Goal: Transaction & Acquisition: Purchase product/service

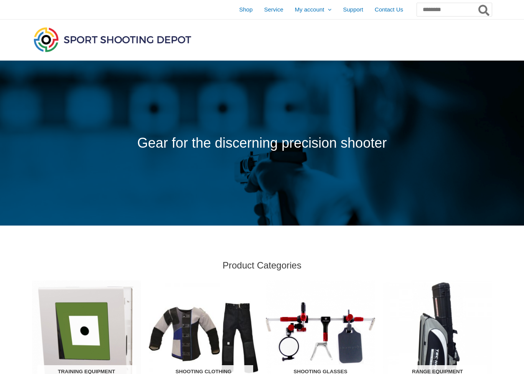
click at [239, 8] on span "Shop" at bounding box center [245, 9] width 13 height 19
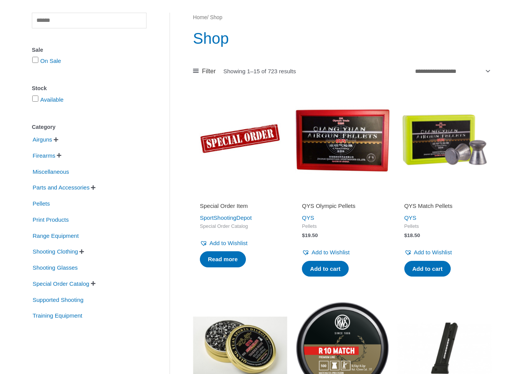
scroll to position [71, 0]
click at [49, 140] on span "Airguns" at bounding box center [42, 139] width 21 height 13
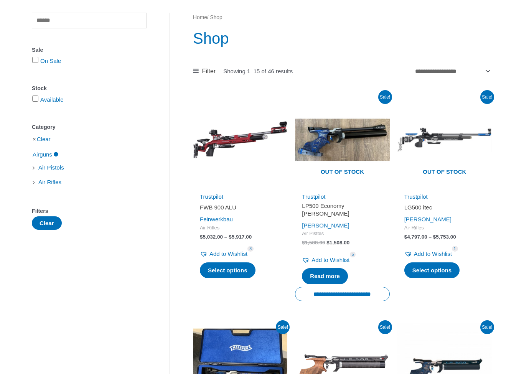
scroll to position [71, 0]
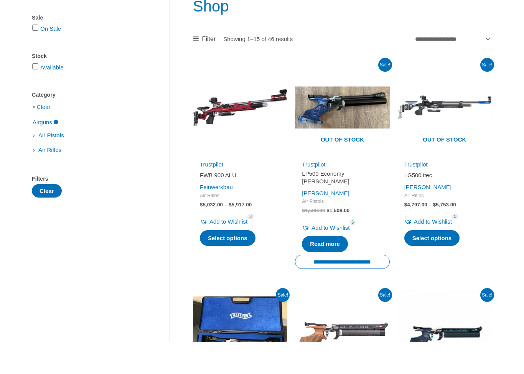
click at [60, 161] on span "Air Pistols" at bounding box center [51, 167] width 27 height 13
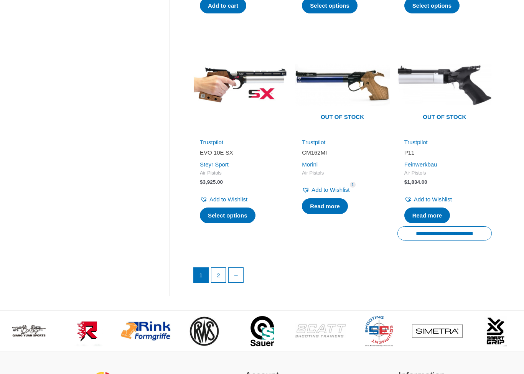
scroll to position [1021, 0]
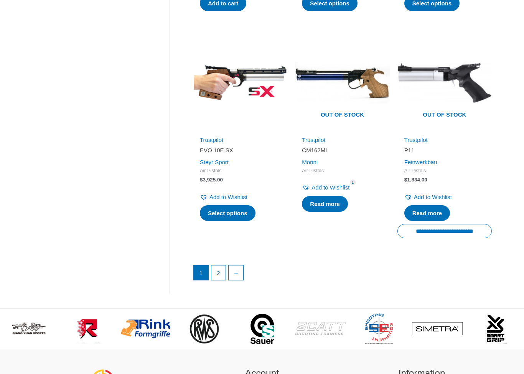
click at [220, 265] on link "2" at bounding box center [218, 272] width 15 height 15
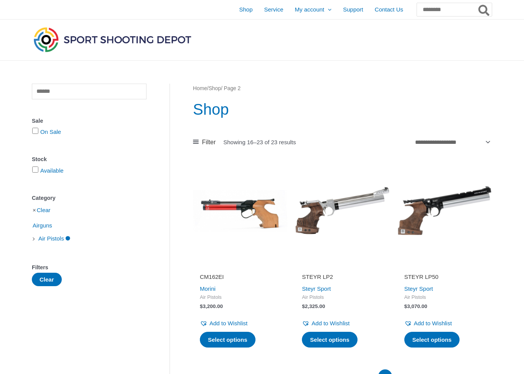
click at [239, 11] on span "Shop" at bounding box center [245, 9] width 13 height 19
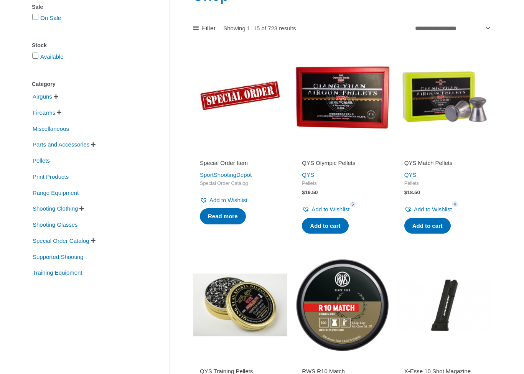
scroll to position [113, 0]
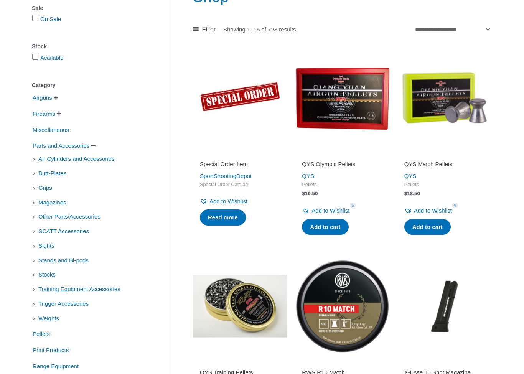
click at [114, 164] on span "Air Cylinders and Accessories" at bounding box center [76, 158] width 77 height 13
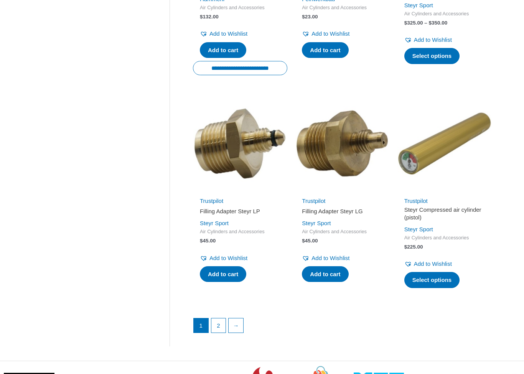
scroll to position [966, 0]
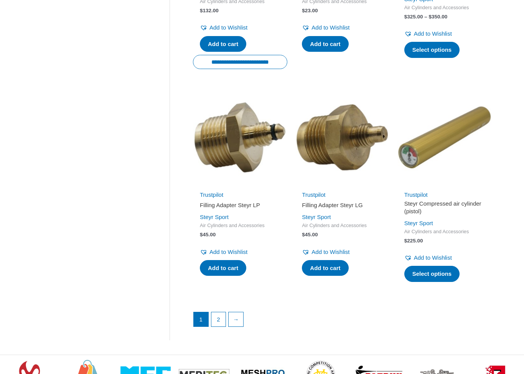
click at [220, 312] on link "2" at bounding box center [218, 319] width 15 height 15
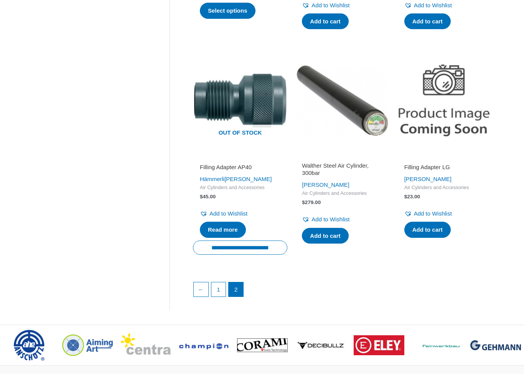
scroll to position [540, 0]
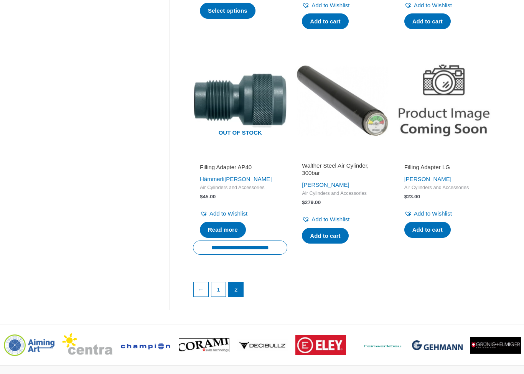
click at [219, 286] on link "1" at bounding box center [218, 289] width 15 height 15
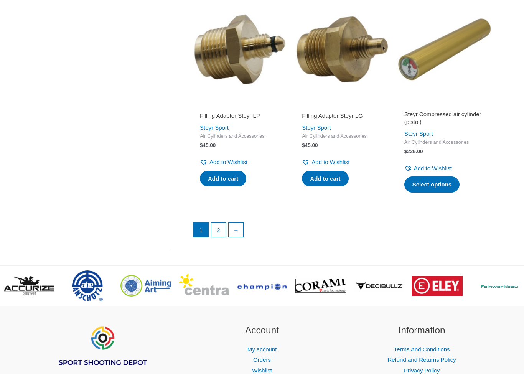
scroll to position [1077, 0]
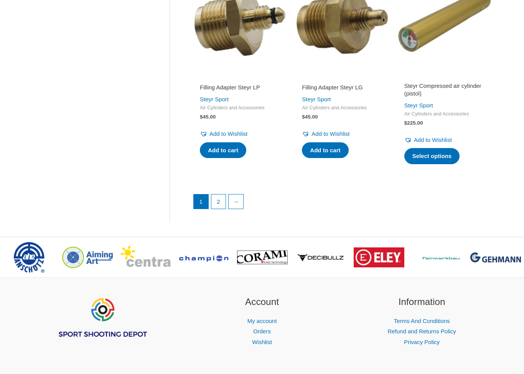
click at [443, 149] on link "Select options" at bounding box center [432, 156] width 56 height 16
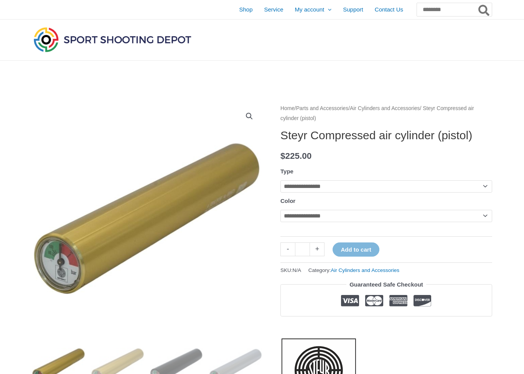
click at [487, 192] on select "**********" at bounding box center [386, 186] width 212 height 12
select select "*******"
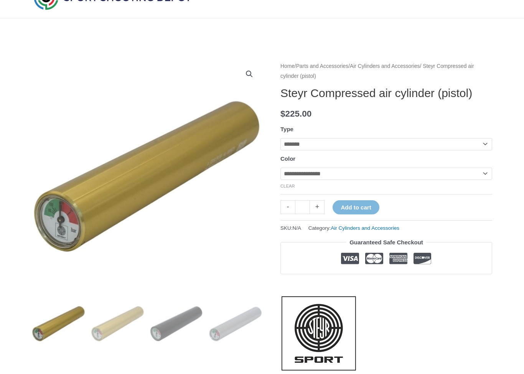
scroll to position [54, 0]
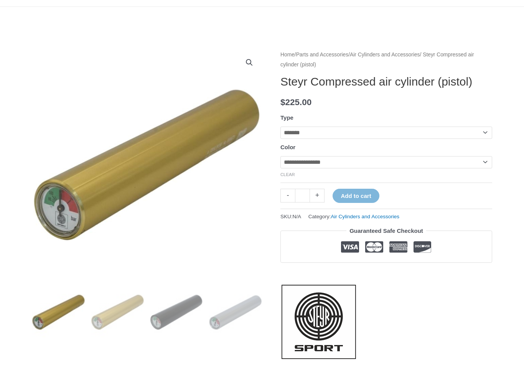
click at [483, 168] on select "**********" at bounding box center [386, 162] width 212 height 12
select select "****"
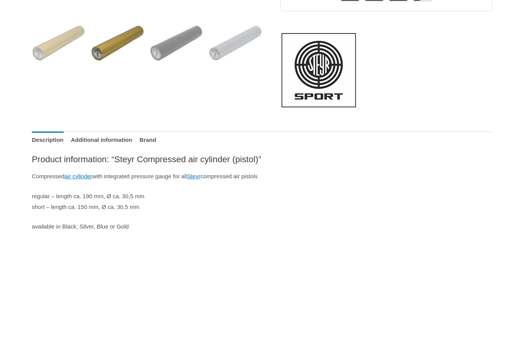
scroll to position [328, 0]
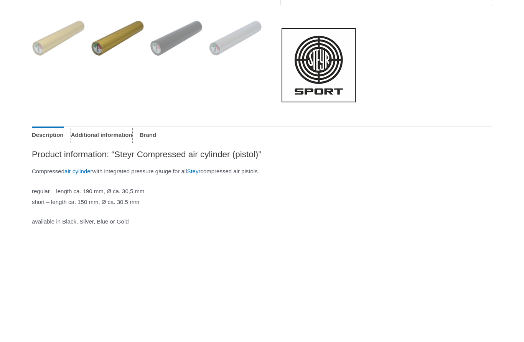
click at [123, 143] on link "Additional information" at bounding box center [101, 134] width 61 height 16
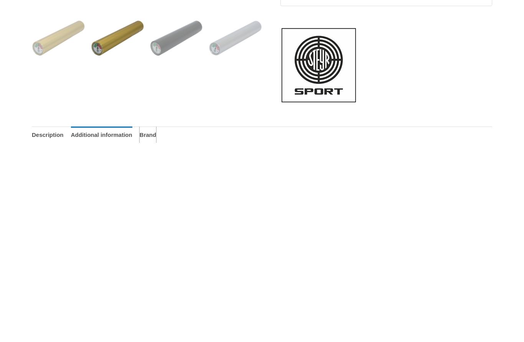
click at [156, 143] on link "Brand" at bounding box center [148, 134] width 16 height 16
click at [52, 143] on link "Description" at bounding box center [48, 134] width 32 height 16
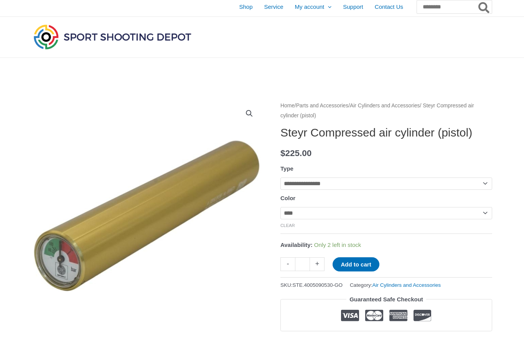
scroll to position [0, 0]
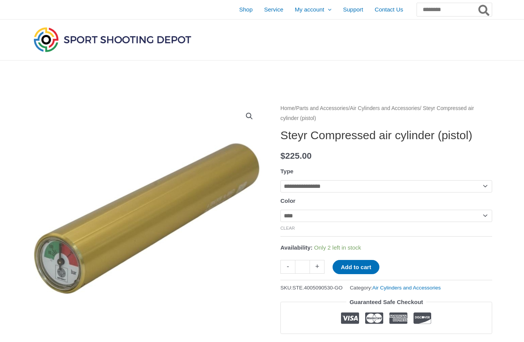
click at [363, 274] on button "Add to cart" at bounding box center [355, 267] width 46 height 14
